Goal: Task Accomplishment & Management: Manage account settings

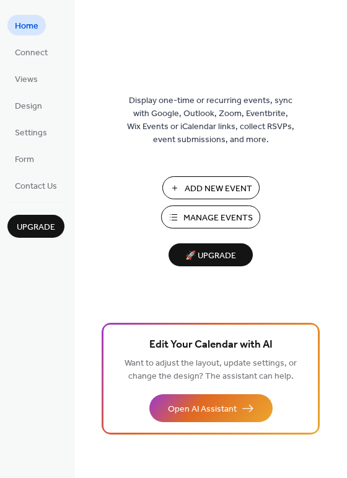
click at [205, 212] on span "Manage Events" at bounding box center [218, 218] width 69 height 13
click at [31, 135] on span "Settings" at bounding box center [31, 133] width 32 height 13
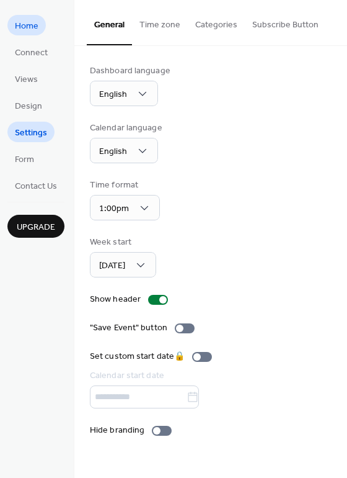
click at [31, 24] on span "Home" at bounding box center [27, 26] width 24 height 13
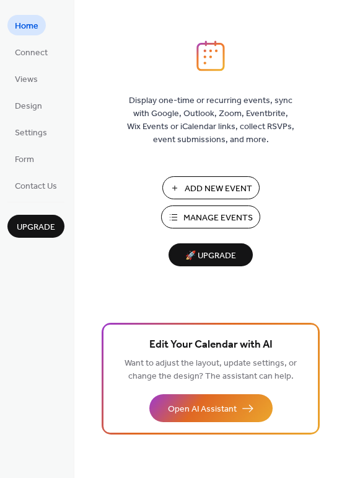
click at [198, 216] on span "Manage Events" at bounding box center [218, 218] width 69 height 13
click at [32, 81] on span "Views" at bounding box center [26, 79] width 23 height 13
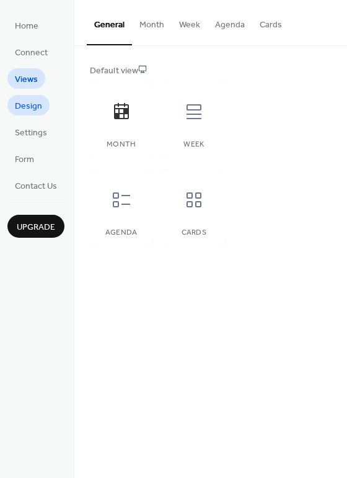
click at [37, 110] on span "Design" at bounding box center [28, 106] width 27 height 13
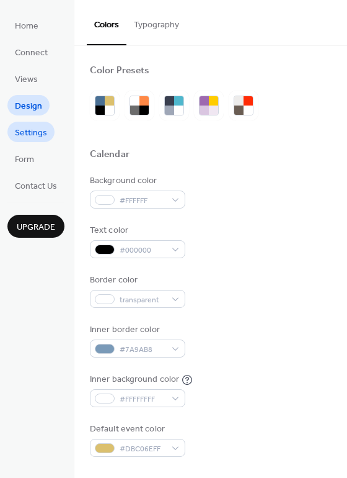
click at [32, 138] on span "Settings" at bounding box center [31, 133] width 32 height 13
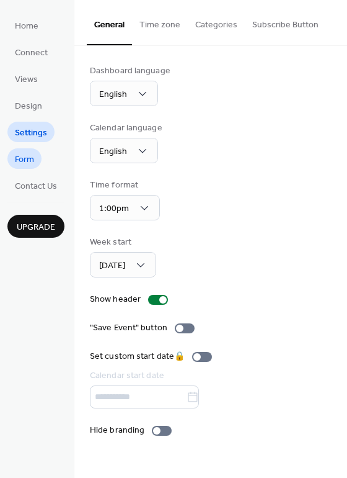
click at [31, 158] on span "Form" at bounding box center [24, 159] width 19 height 13
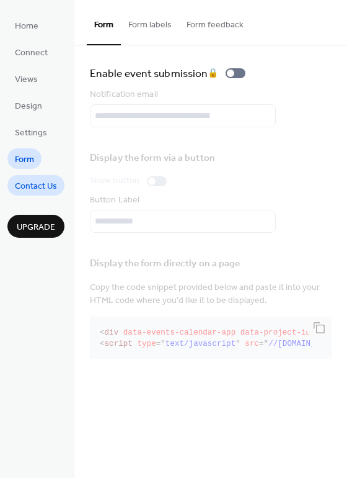
click at [42, 180] on span "Contact Us" at bounding box center [36, 186] width 42 height 13
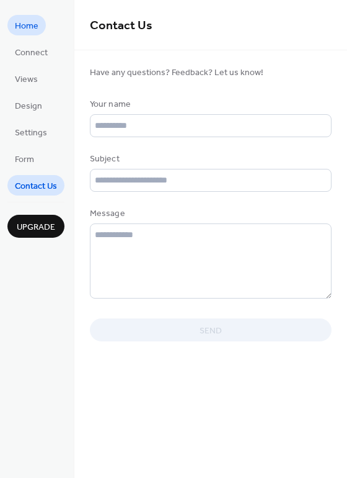
click at [38, 20] on link "Home" at bounding box center [26, 25] width 38 height 20
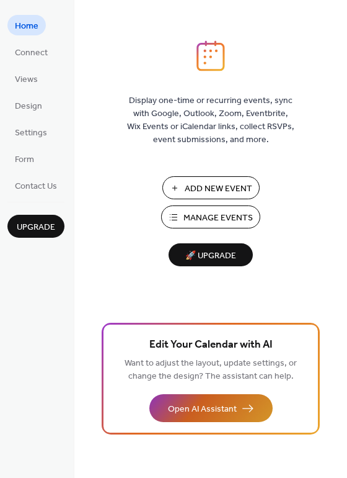
click at [222, 408] on span "Open AI Assistant" at bounding box center [202, 409] width 69 height 13
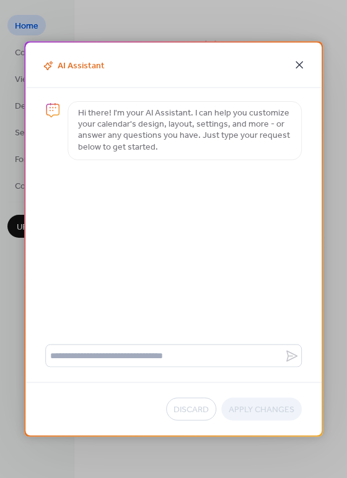
click at [299, 62] on icon at bounding box center [299, 65] width 15 height 15
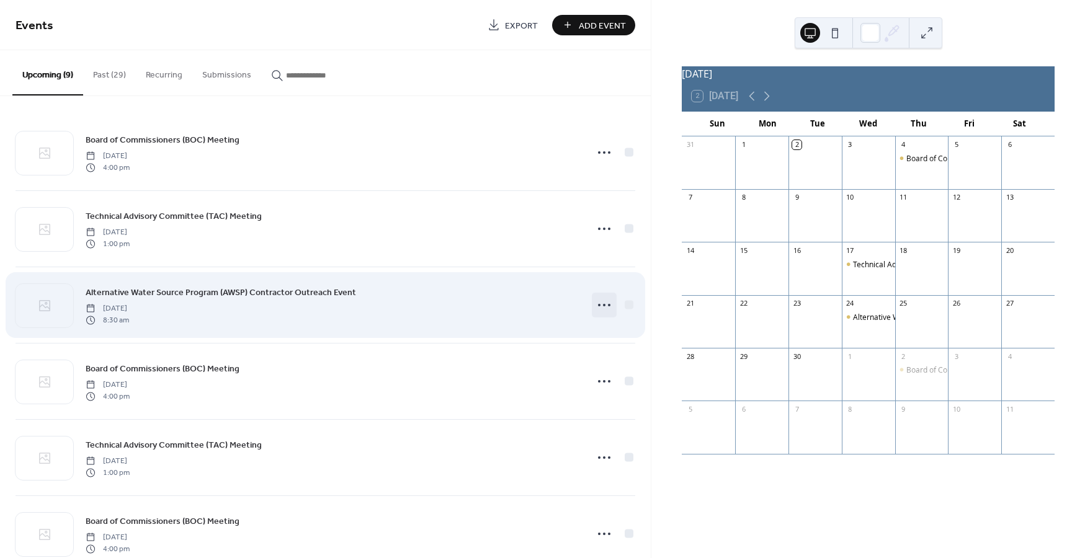
click at [601, 301] on icon at bounding box center [604, 305] width 20 height 20
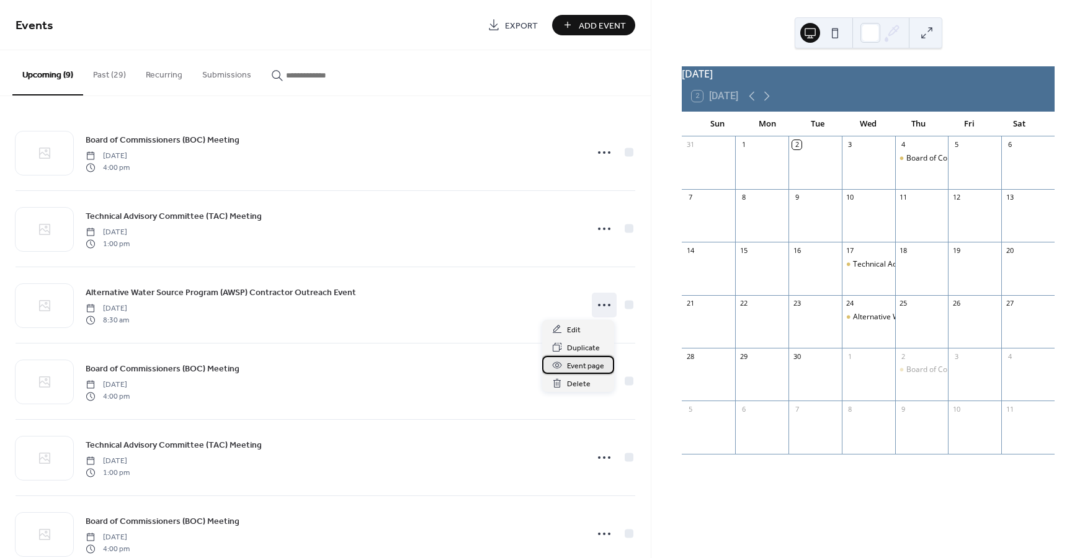
click at [557, 365] on icon at bounding box center [557, 365] width 10 height 10
click at [866, 323] on div "Alternative Water Source Program (AWSP) Contractor Outreach Event" at bounding box center [973, 317] width 241 height 11
click at [770, 99] on icon at bounding box center [766, 96] width 15 height 15
click at [751, 104] on icon at bounding box center [751, 96] width 15 height 15
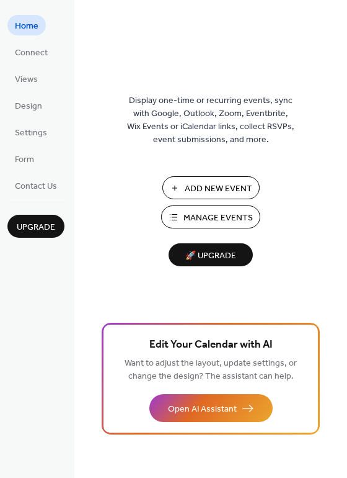
click at [201, 215] on span "Manage Events" at bounding box center [218, 218] width 69 height 13
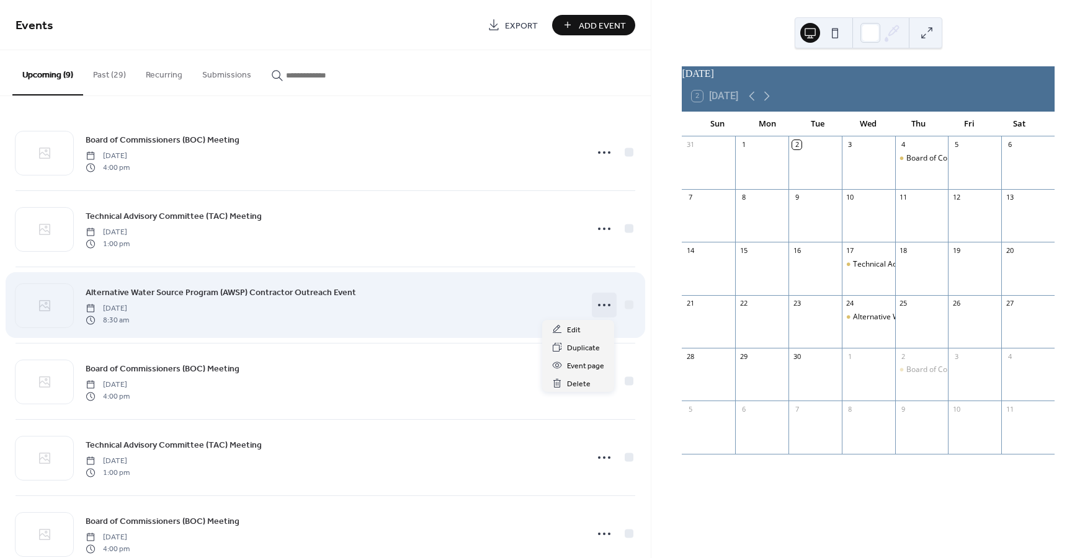
click at [599, 304] on icon at bounding box center [604, 305] width 20 height 20
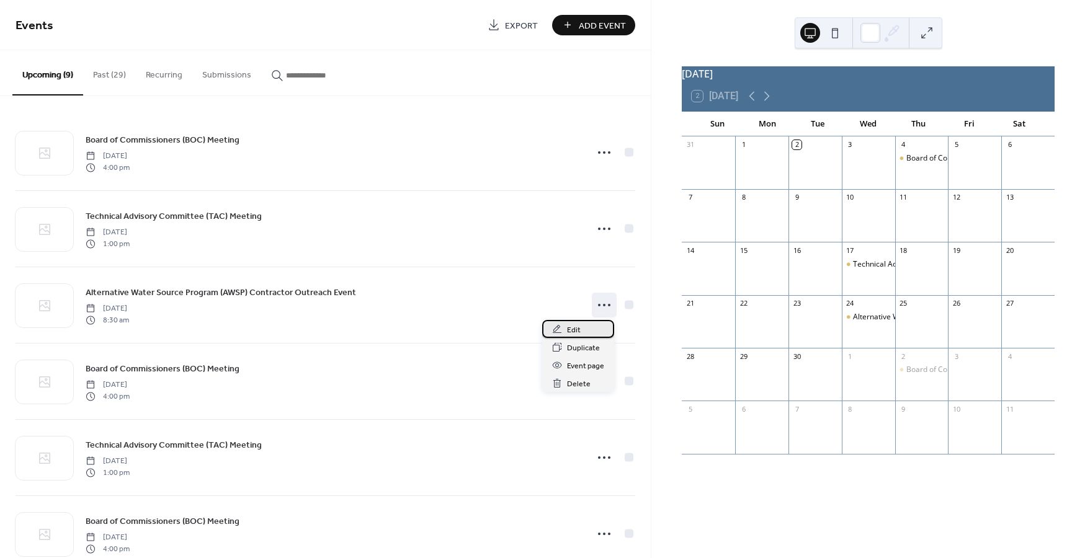
click at [572, 331] on span "Edit" at bounding box center [574, 330] width 14 height 13
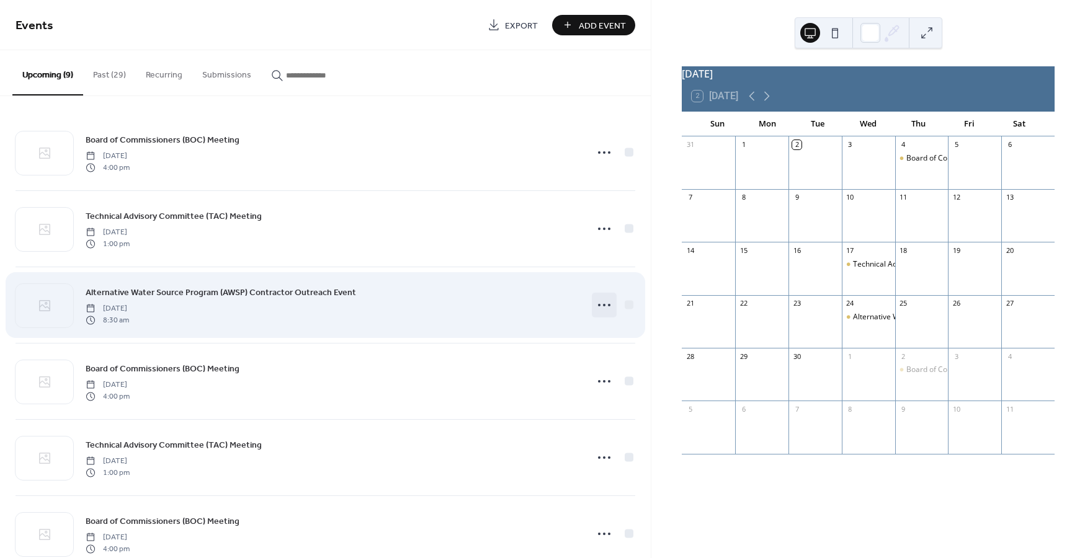
click at [599, 303] on icon at bounding box center [604, 305] width 20 height 20
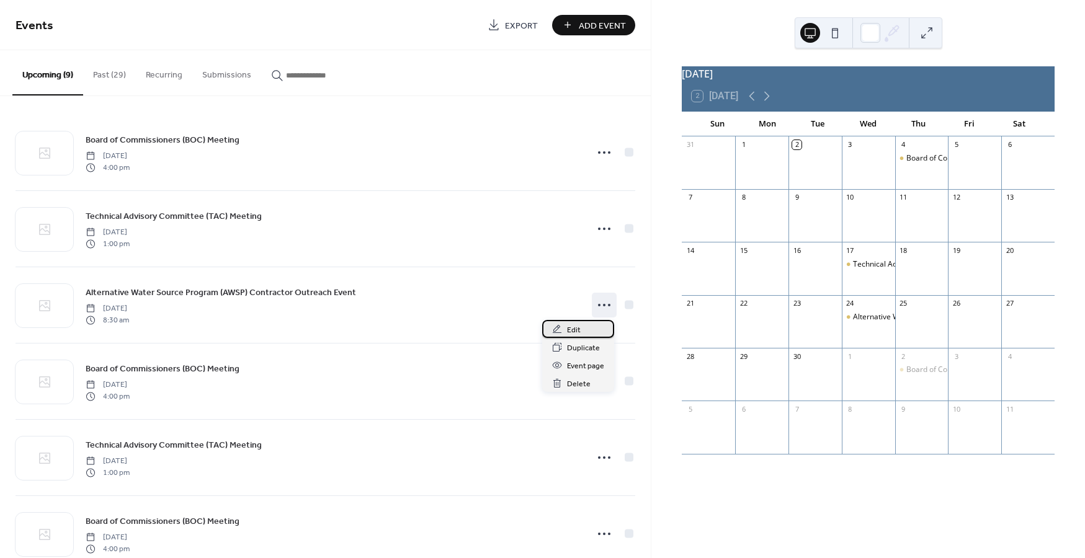
click at [589, 325] on div "Edit" at bounding box center [578, 329] width 72 height 18
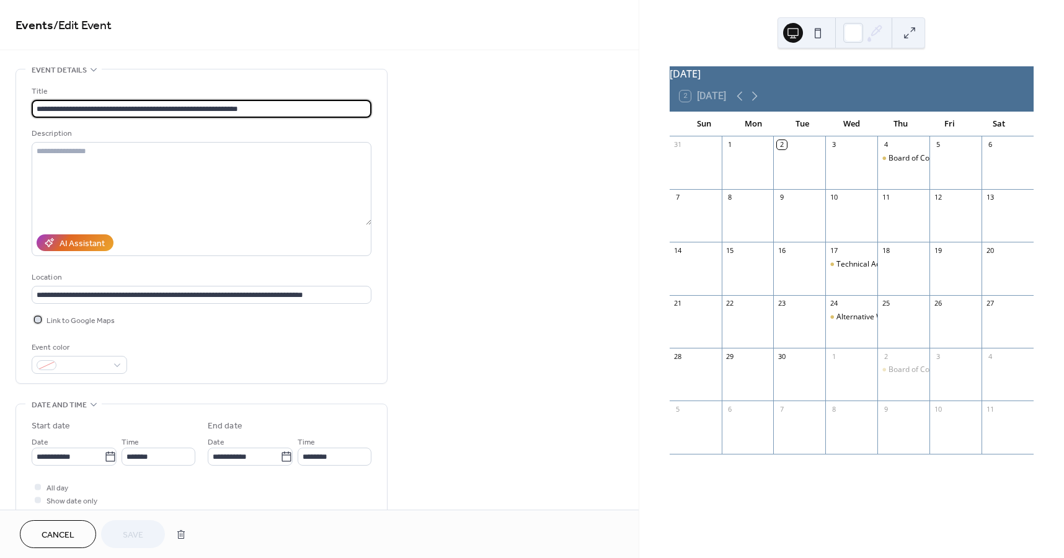
click at [37, 320] on div at bounding box center [38, 319] width 6 height 6
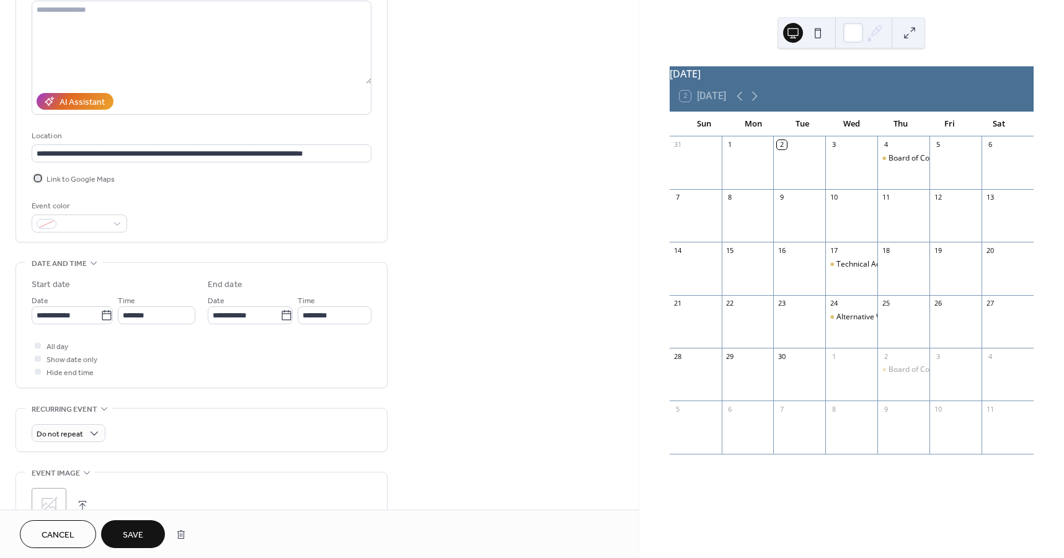
scroll to position [152, 0]
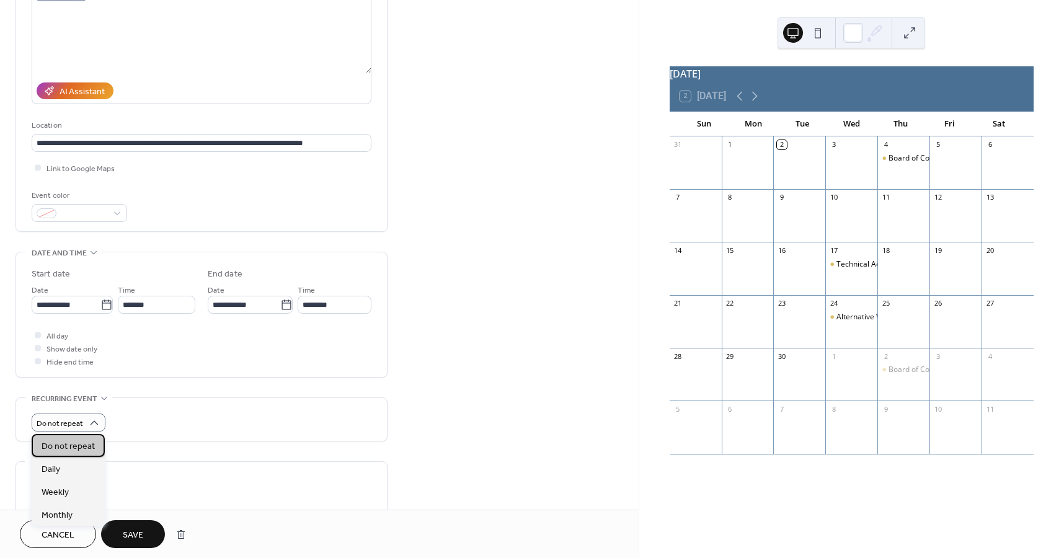
click at [81, 447] on span "Do not repeat" at bounding box center [68, 446] width 53 height 13
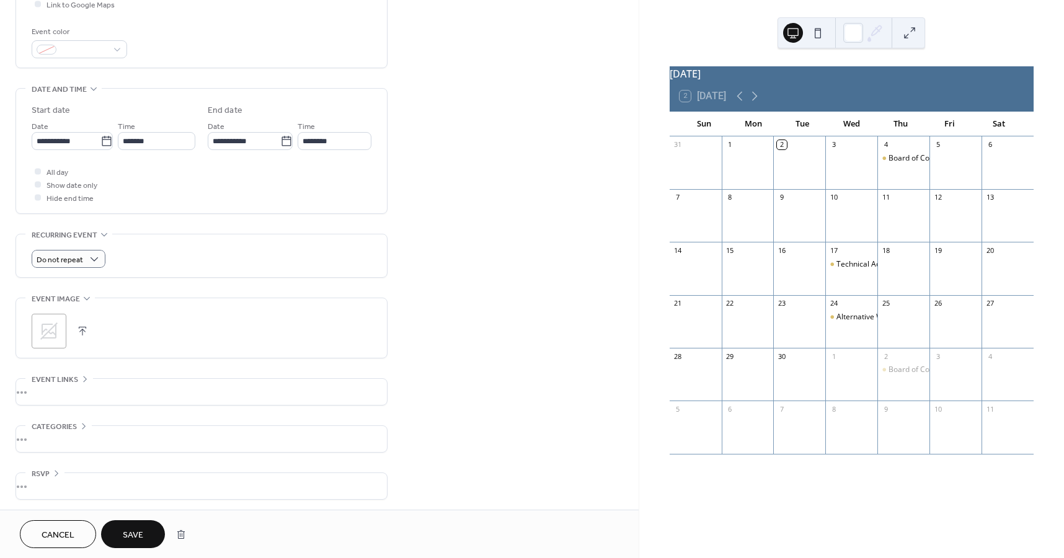
scroll to position [318, 0]
click at [40, 390] on div "•••" at bounding box center [201, 389] width 371 height 26
click at [40, 390] on div "URL Text to display Open in new tab" at bounding box center [202, 437] width 340 height 122
click at [86, 376] on div "•••" at bounding box center [201, 376] width 371 height 1
click at [51, 439] on div "•••" at bounding box center [201, 437] width 371 height 26
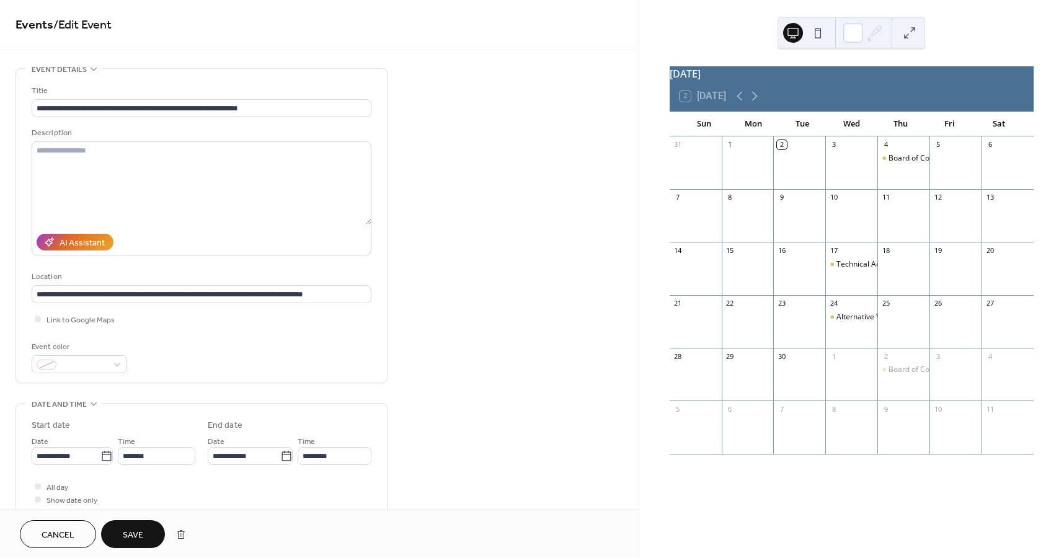
scroll to position [0, 0]
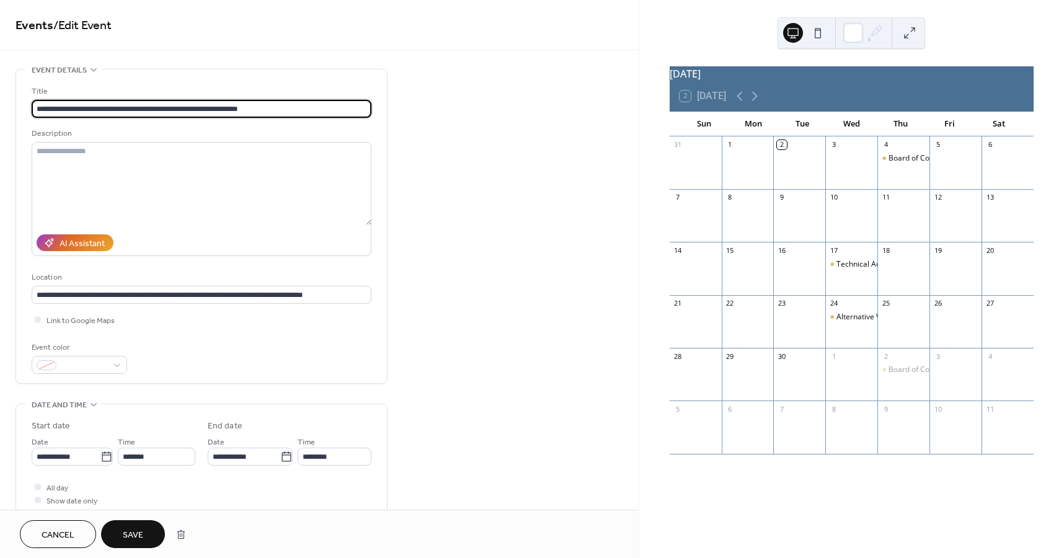
click at [174, 105] on input "**********" at bounding box center [202, 109] width 340 height 18
drag, startPoint x: 175, startPoint y: 105, endPoint x: 31, endPoint y: 100, distance: 144.0
click at [32, 100] on input "**********" at bounding box center [202, 109] width 340 height 18
type input "**********"
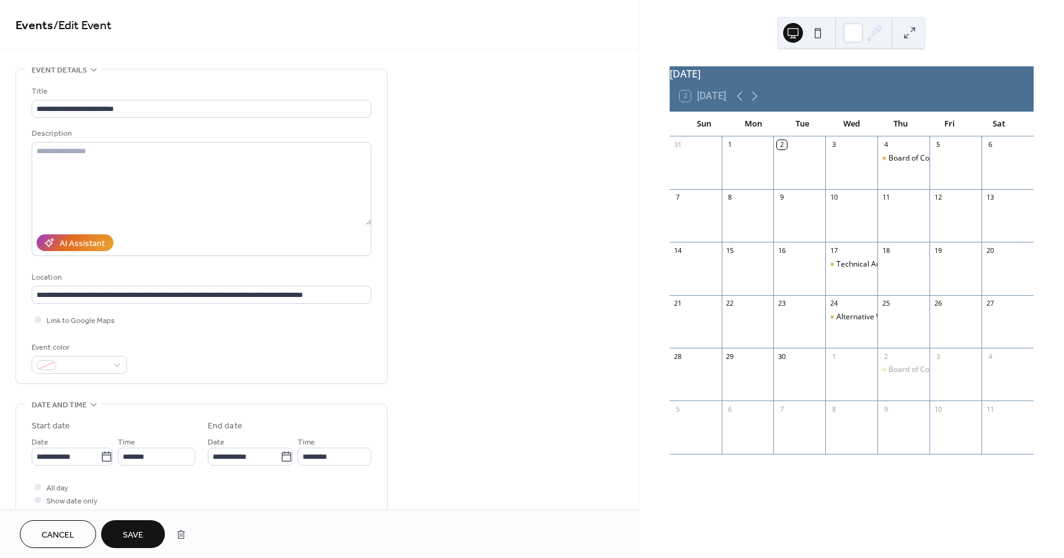
click at [507, 179] on div "**********" at bounding box center [319, 474] width 639 height 810
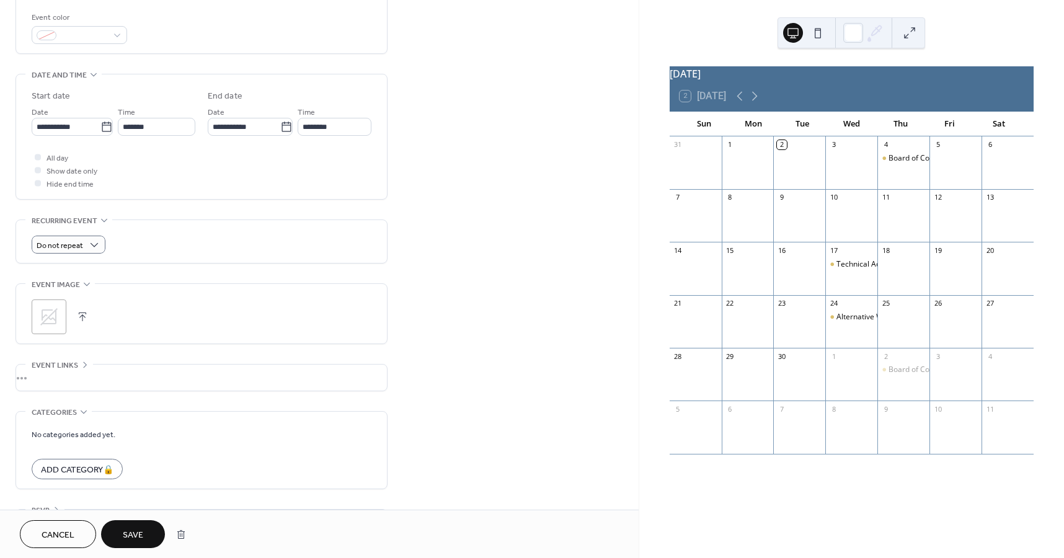
scroll to position [369, 0]
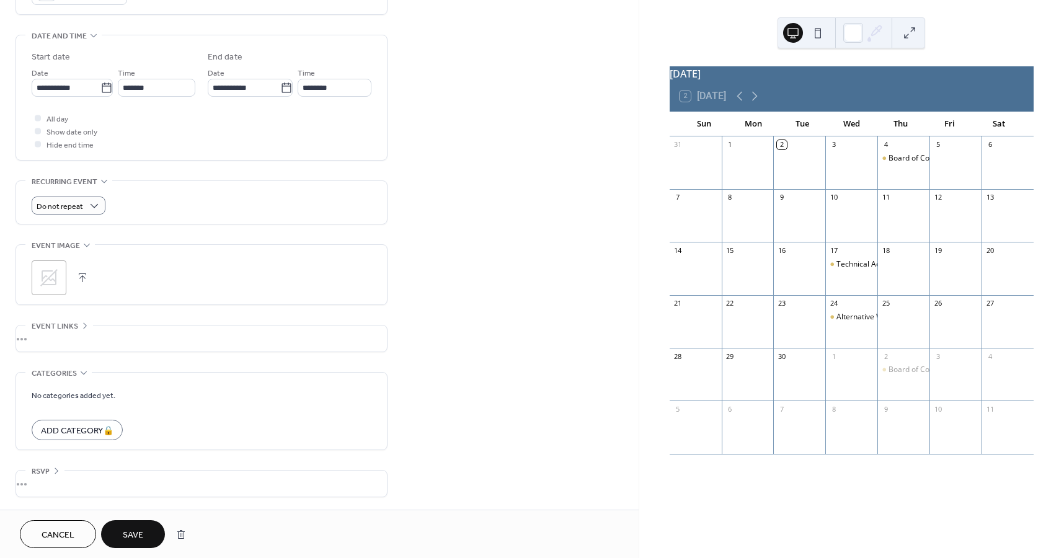
click at [129, 532] on span "Save" at bounding box center [133, 535] width 20 height 13
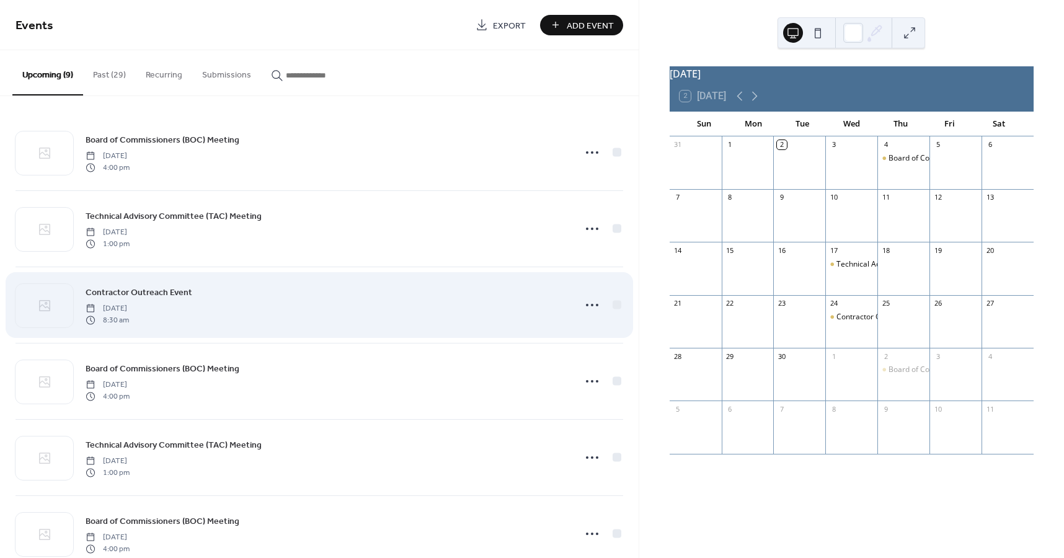
click at [171, 292] on span "Contractor Outreach Event" at bounding box center [139, 293] width 107 height 13
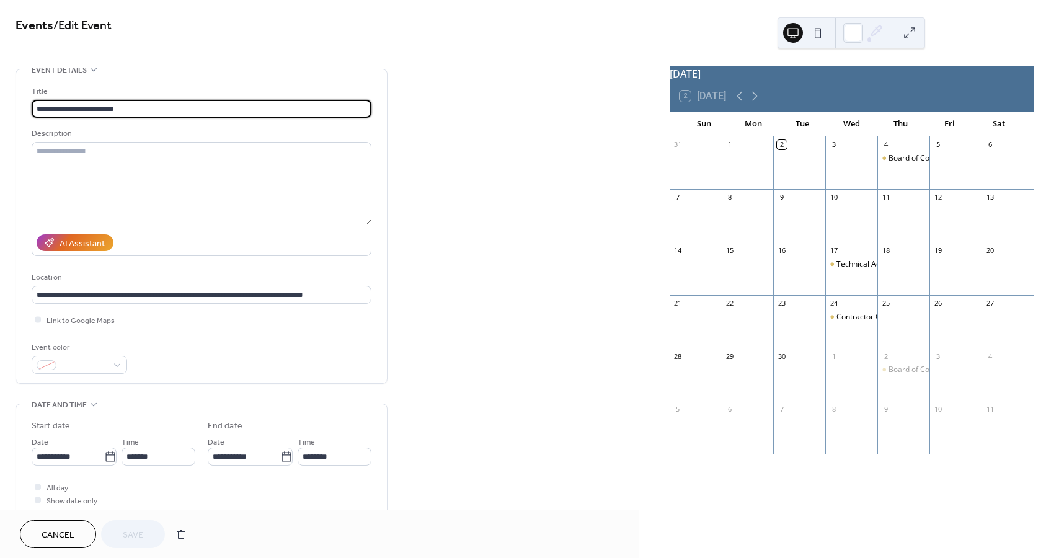
click at [61, 531] on span "Cancel" at bounding box center [58, 535] width 33 height 13
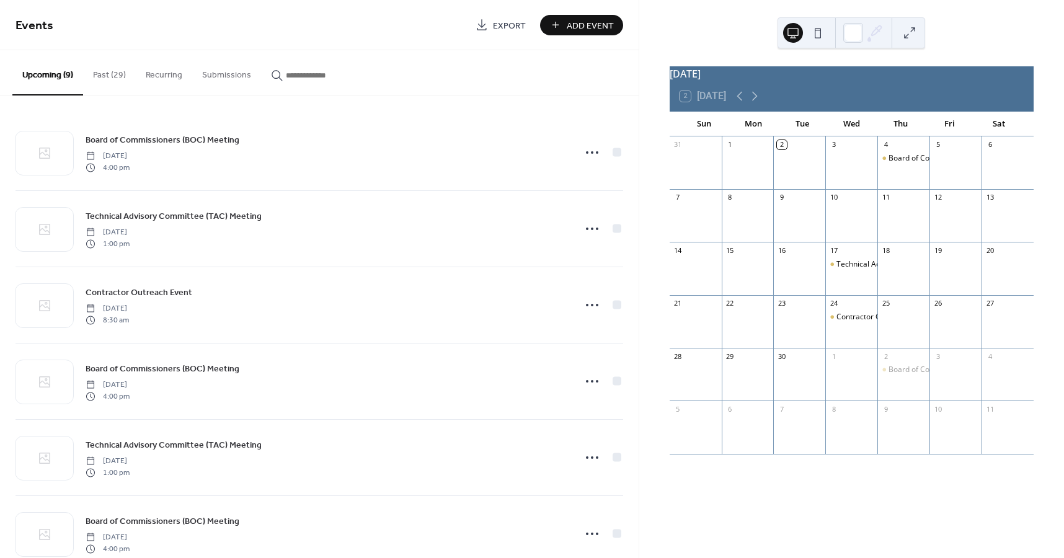
click at [230, 77] on button "Submissions" at bounding box center [226, 72] width 69 height 44
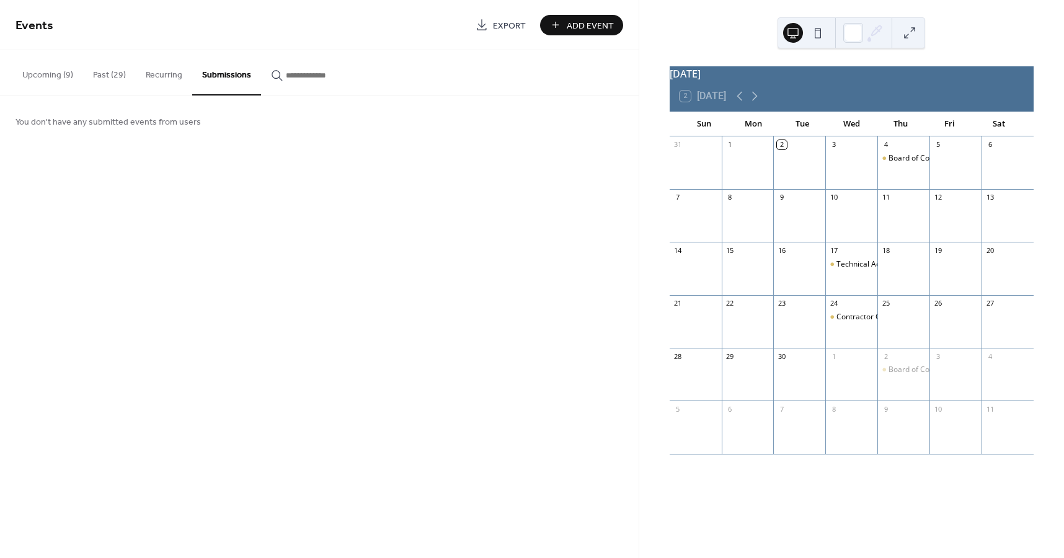
click at [165, 74] on button "Recurring" at bounding box center [164, 72] width 56 height 44
click at [107, 82] on button "Past (29)" at bounding box center [109, 72] width 53 height 44
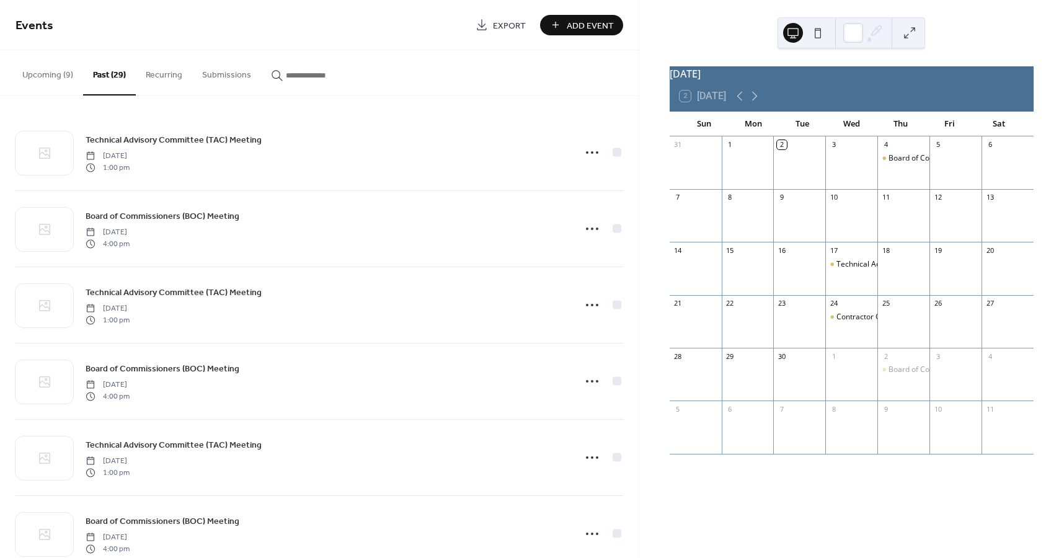
click at [50, 79] on button "Upcoming (9)" at bounding box center [47, 72] width 71 height 44
